Goal: Task Accomplishment & Management: Manage account settings

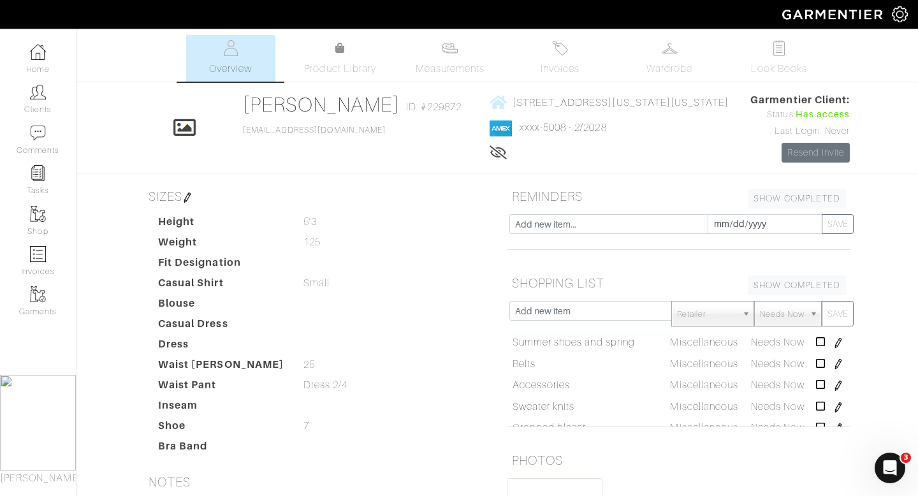
scroll to position [277, 0]
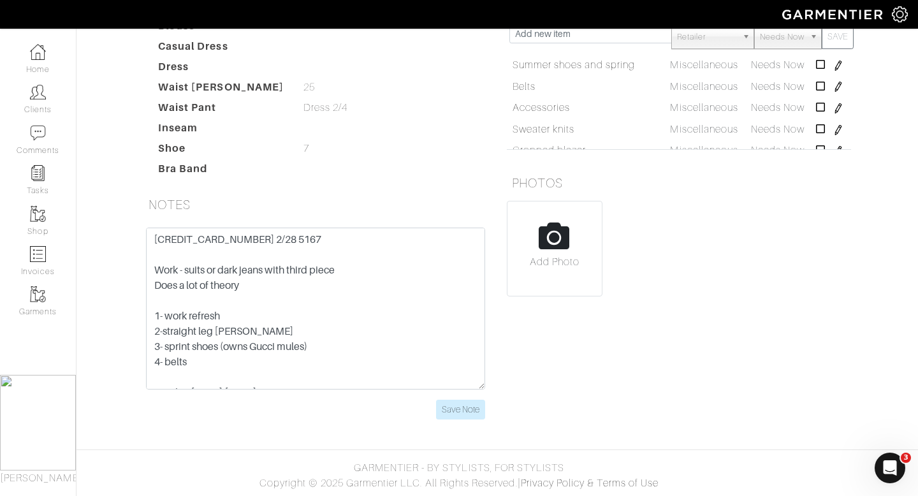
click at [462, 421] on div "[CREDIT_CARD_NUMBER] 2/28 5167 Work - suits or dark jeans with third piece Does…" at bounding box center [315, 331] width 363 height 207
click at [456, 413] on input "Save Note" at bounding box center [460, 410] width 49 height 20
click at [57, 112] on link "Clients" at bounding box center [38, 99] width 76 height 40
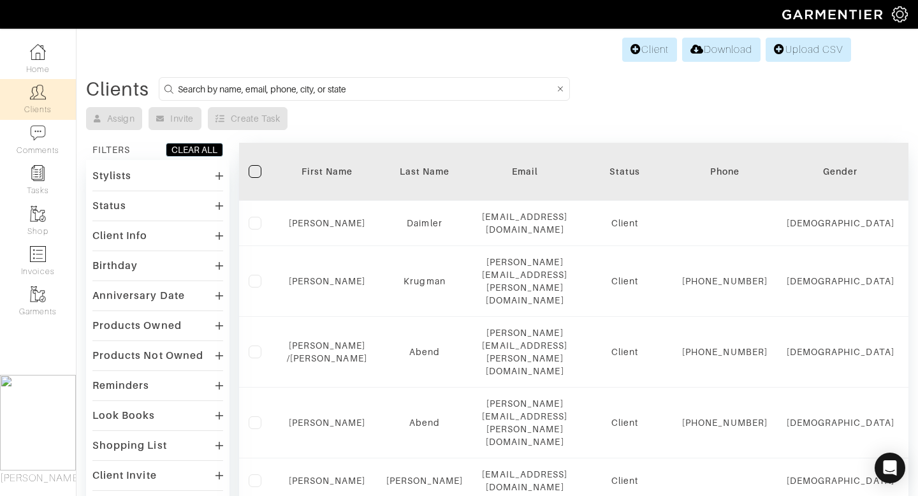
click at [300, 82] on input at bounding box center [366, 89] width 377 height 16
type input "[PERSON_NAME]"
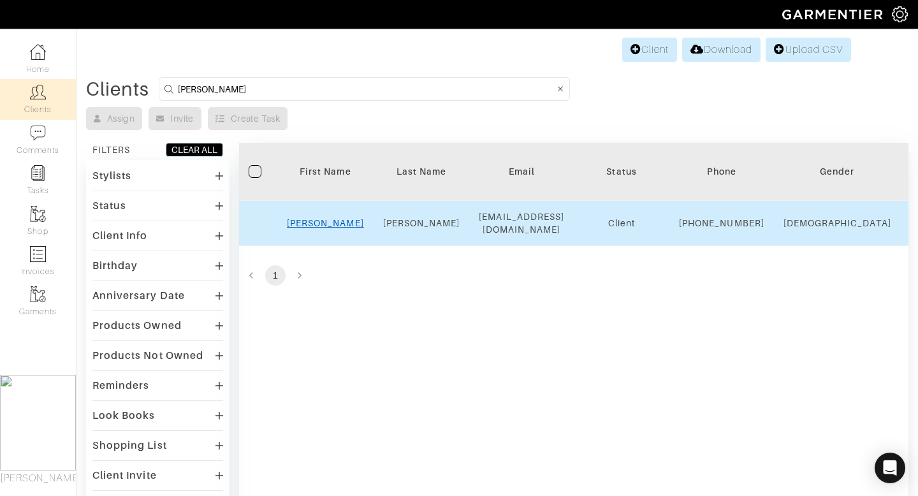
click at [329, 228] on link "[PERSON_NAME]" at bounding box center [325, 223] width 77 height 10
